Goal: Use online tool/utility: Utilize a website feature to perform a specific function

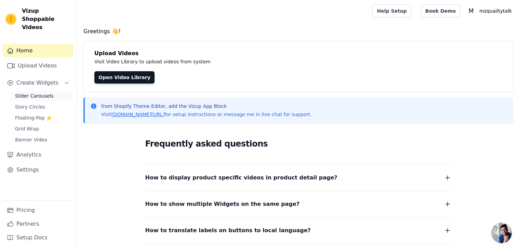
click at [41, 92] on span "Slider Carousels" at bounding box center [34, 95] width 39 height 7
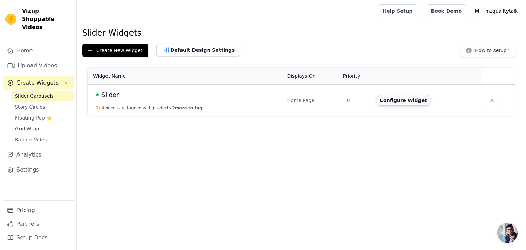
click at [386, 102] on button "Configure Widget" at bounding box center [402, 100] width 55 height 11
